Goal: Use online tool/utility: Utilize a website feature to perform a specific function

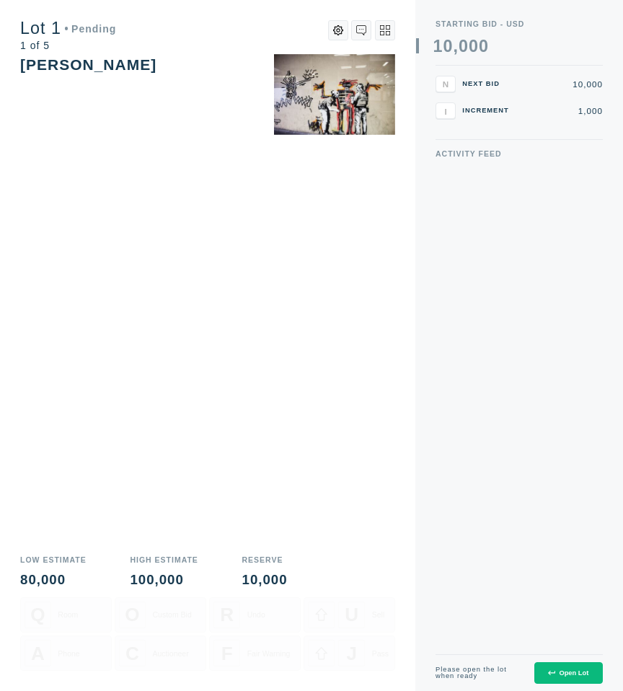
click at [551, 676] on icon at bounding box center [551, 672] width 6 height 6
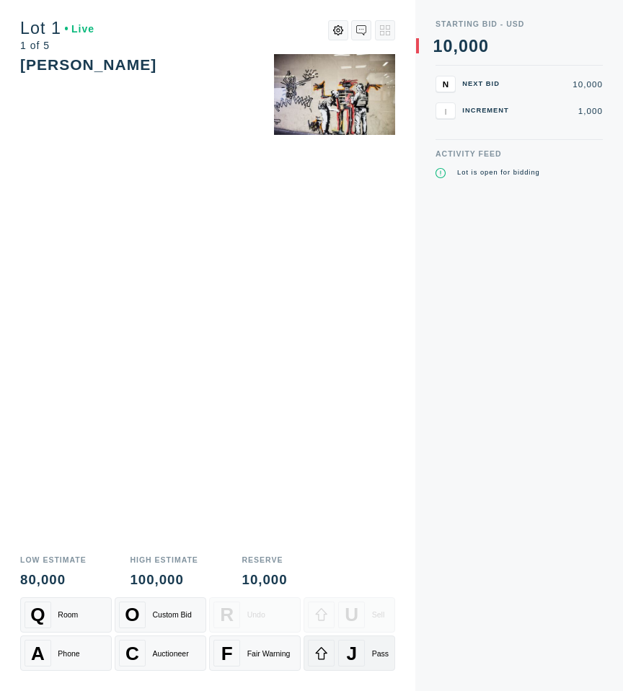
click at [360, 656] on div "J" at bounding box center [351, 653] width 27 height 27
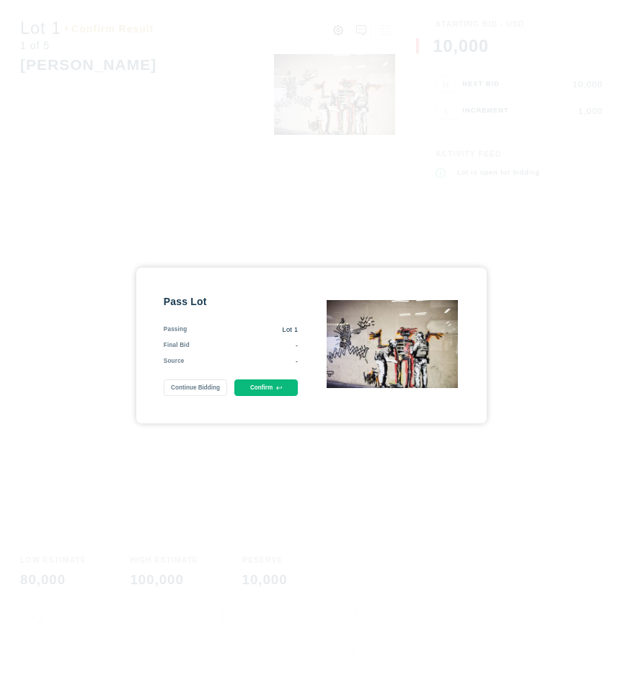
click at [268, 388] on button "Confirm" at bounding box center [266, 387] width 64 height 17
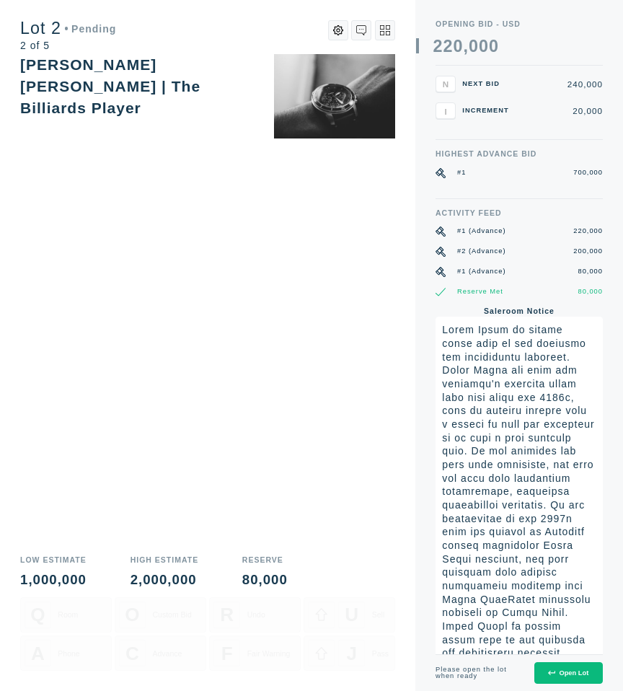
click at [550, 676] on div "Open Lot" at bounding box center [568, 672] width 40 height 7
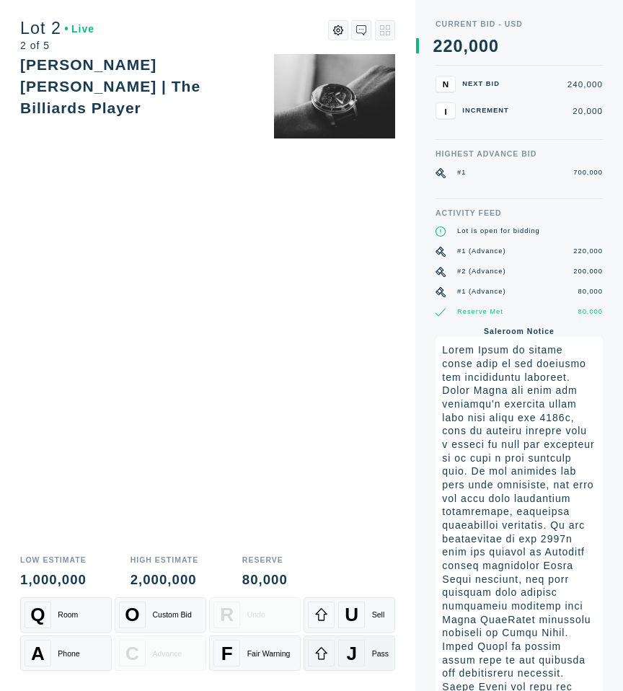
click at [364, 659] on div "J Pass" at bounding box center [349, 653] width 83 height 27
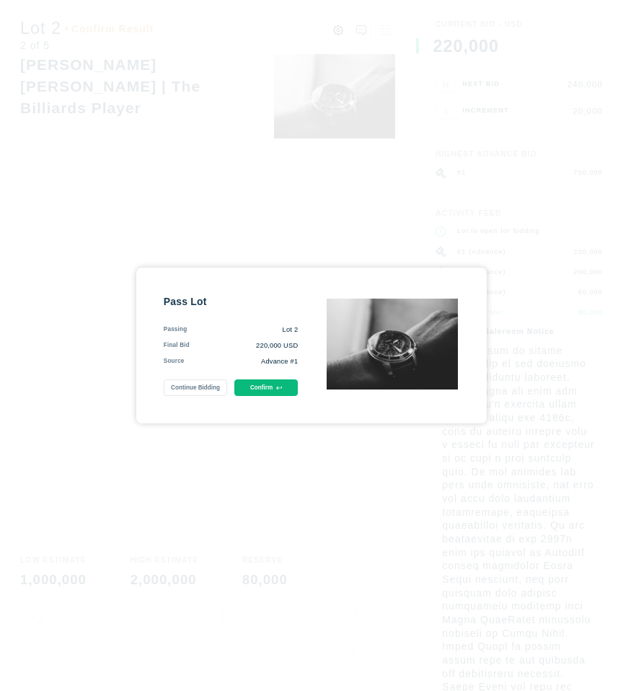
click at [276, 395] on button "Confirm" at bounding box center [266, 387] width 64 height 17
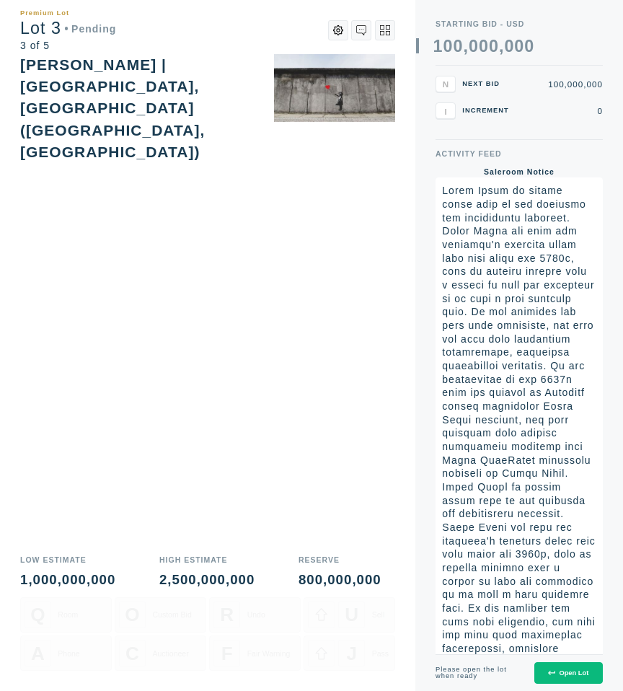
click at [575, 677] on div "Open Lot" at bounding box center [568, 672] width 40 height 7
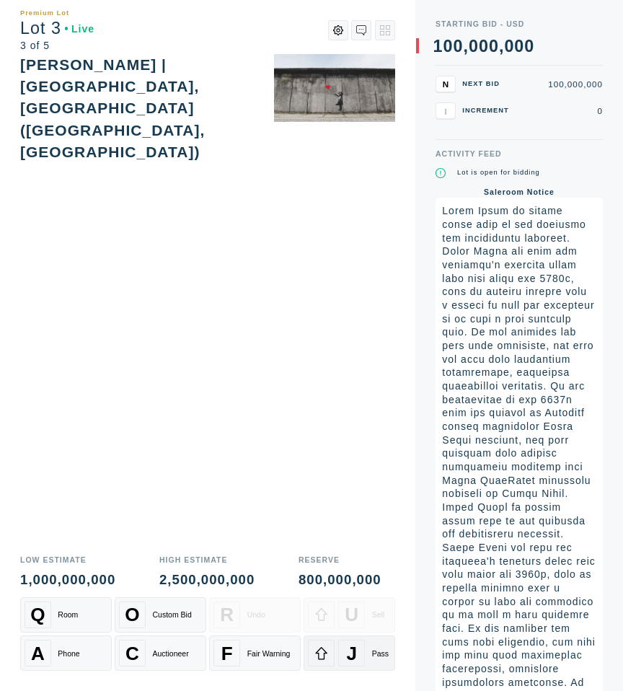
click at [328, 647] on div at bounding box center [321, 653] width 27 height 27
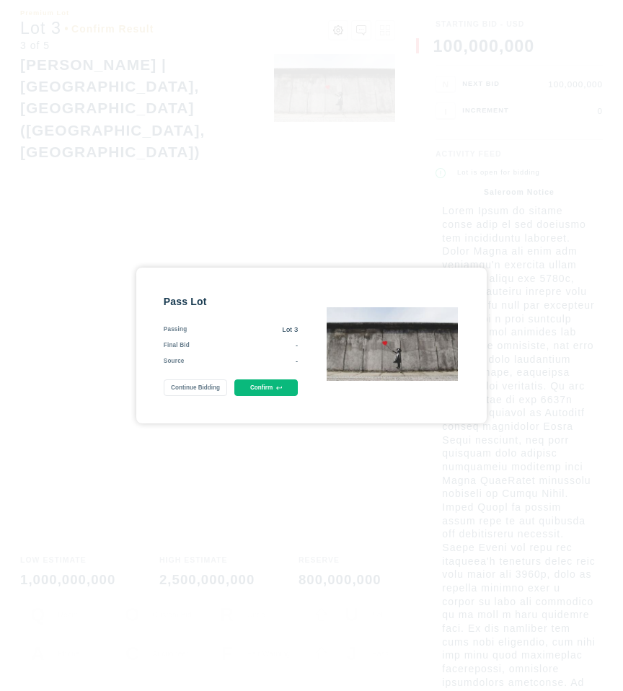
click at [273, 385] on button "Confirm" at bounding box center [266, 387] width 64 height 17
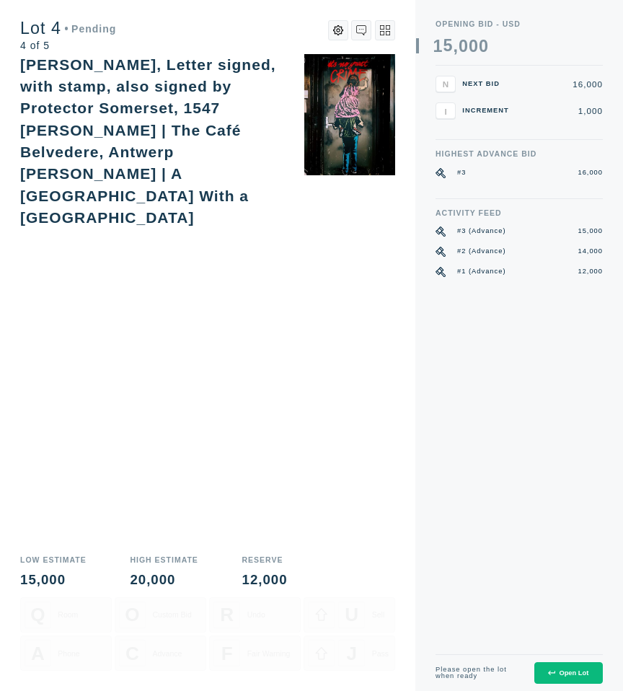
click at [548, 669] on icon at bounding box center [551, 672] width 6 height 6
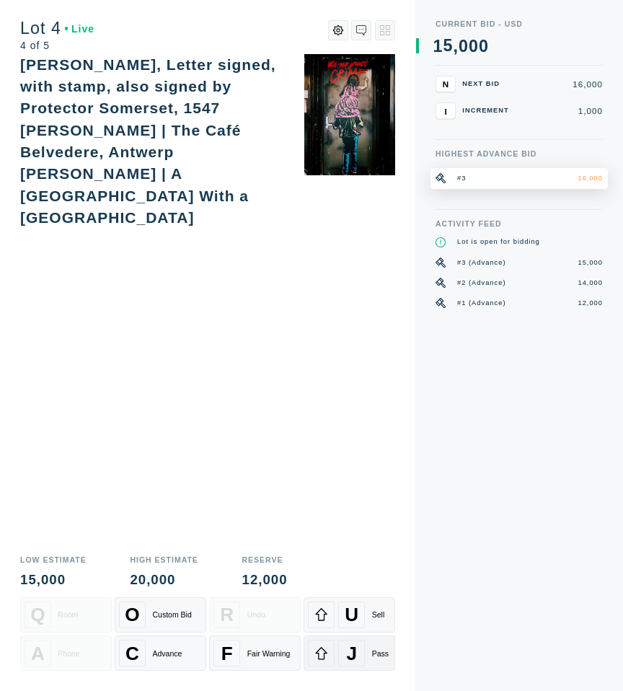
click at [320, 655] on icon at bounding box center [322, 653] width 14 height 14
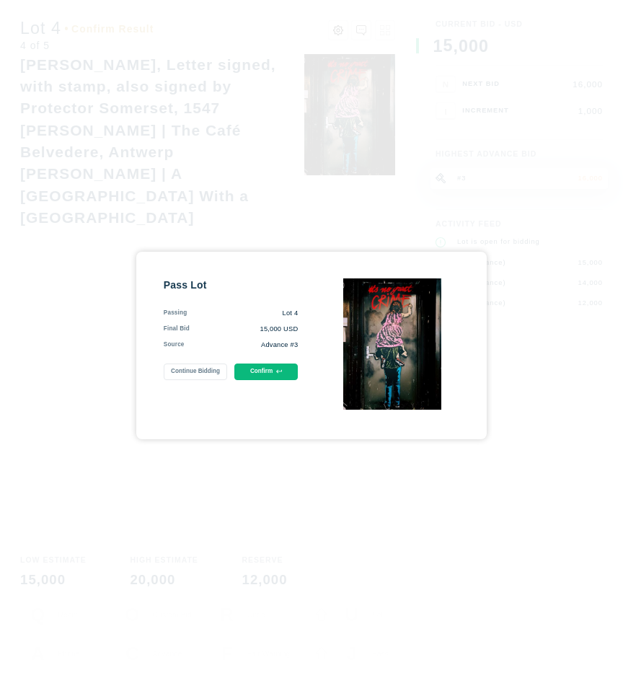
click at [263, 361] on div "Pass Lot Passing Lot 4 Final Bid 15,000 USD Source Advance #3 Continue Bidding …" at bounding box center [231, 345] width 135 height 134
click at [263, 370] on button "Confirm" at bounding box center [266, 372] width 64 height 17
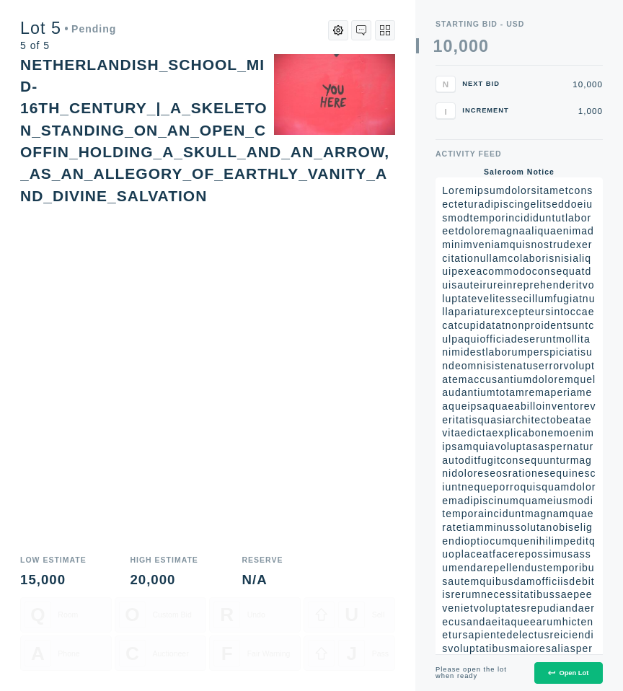
click at [556, 684] on button "Open Lot" at bounding box center [569, 673] width 69 height 22
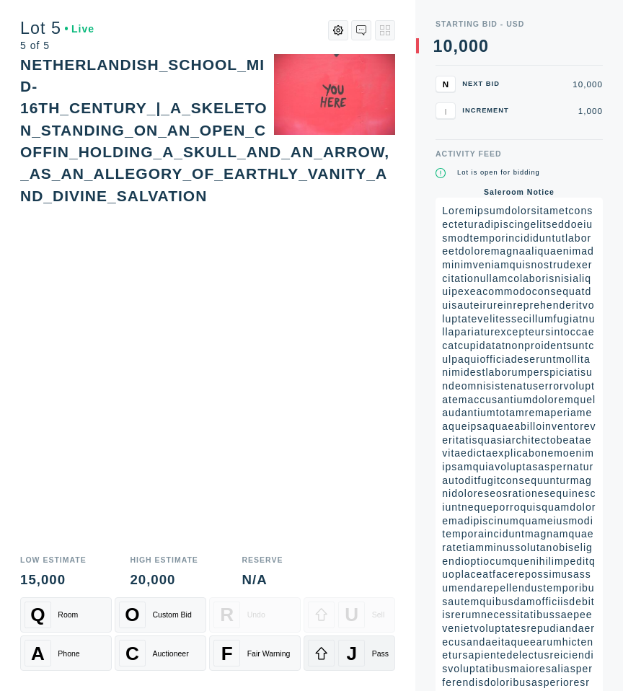
click at [319, 653] on icon at bounding box center [322, 653] width 14 height 14
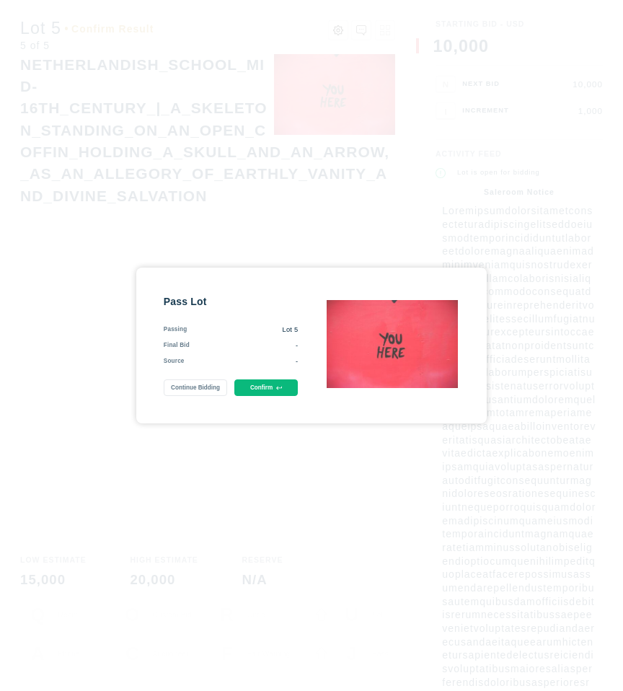
click at [254, 394] on button "Confirm" at bounding box center [266, 387] width 64 height 17
